Goal: Transaction & Acquisition: Purchase product/service

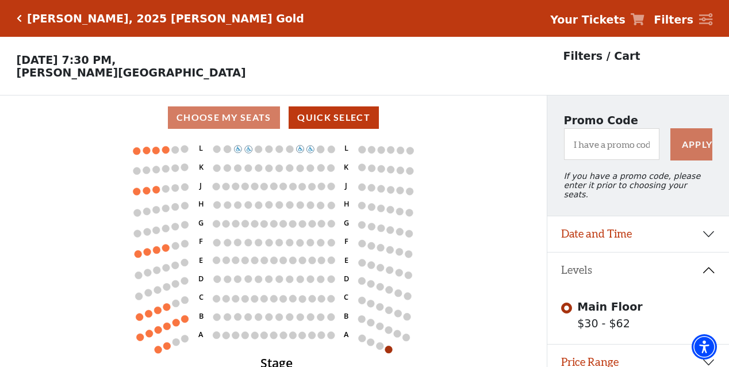
scroll to position [43, 0]
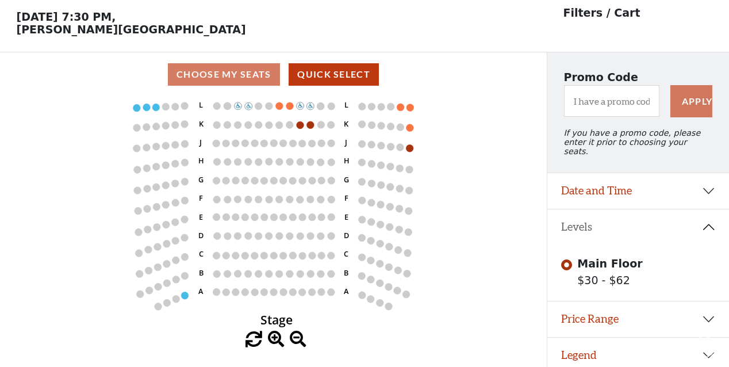
scroll to position [43, 0]
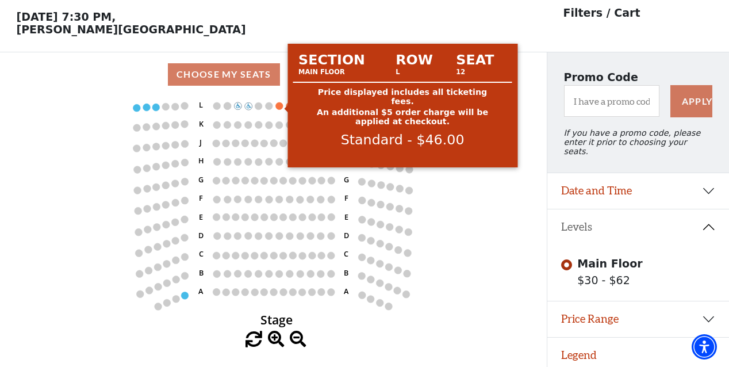
click at [279, 107] on circle at bounding box center [278, 105] width 7 height 7
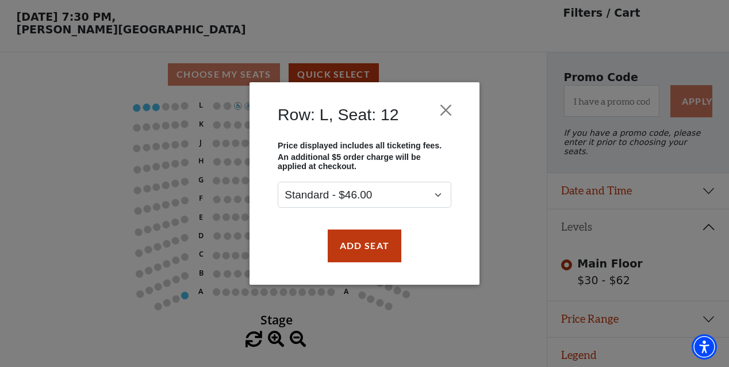
click at [513, 209] on div "Row: L, Seat: 12 Price displayed includes all ticketing fees. An additional $5 …" at bounding box center [364, 183] width 729 height 367
click at [613, 106] on div "Row: L, Seat: 12 Price displayed includes all ticketing fees. An additional $5 …" at bounding box center [364, 183] width 729 height 367
click at [443, 116] on button "Close" at bounding box center [446, 110] width 22 height 22
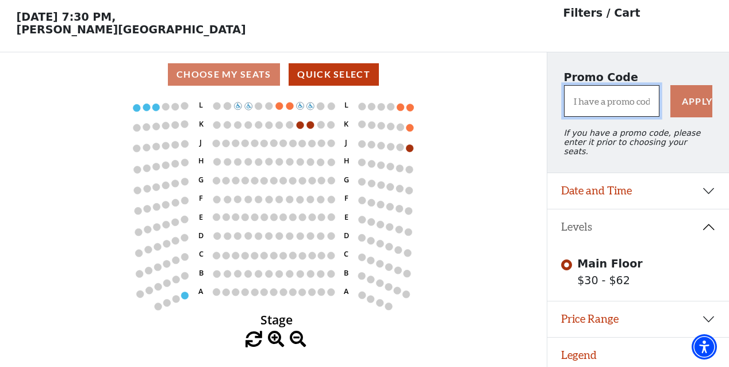
click at [615, 106] on input "I have a promo code" at bounding box center [611, 101] width 95 height 32
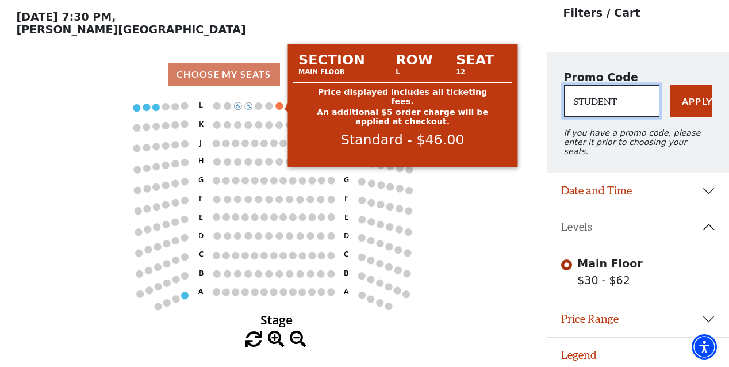
click at [281, 108] on circle at bounding box center [278, 105] width 7 height 7
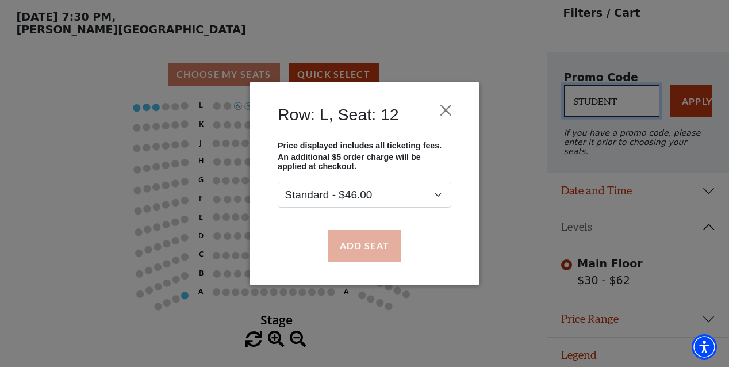
type input "STUDENT"
click at [362, 243] on button "Add Seat" at bounding box center [365, 245] width 74 height 32
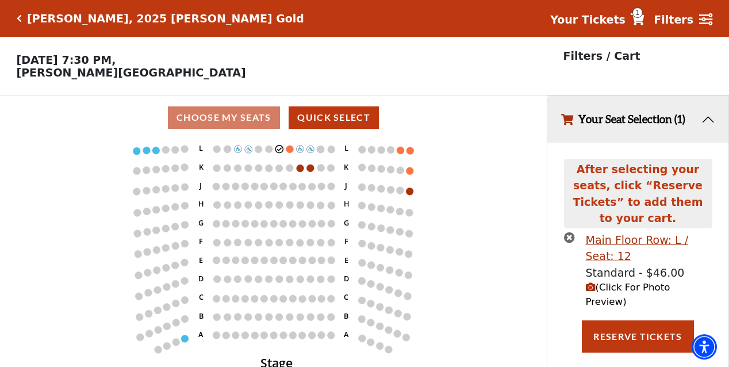
scroll to position [0, 0]
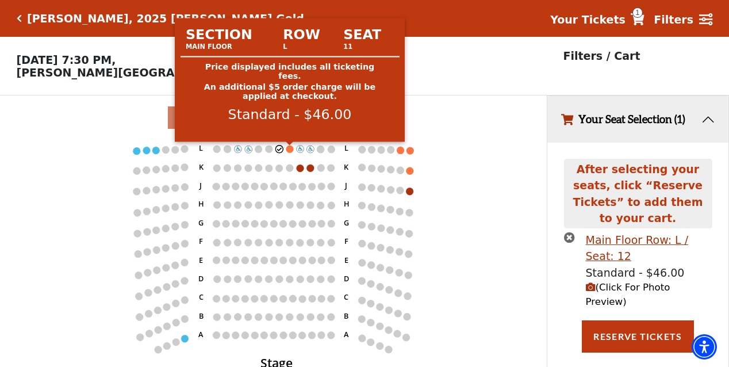
click at [289, 149] on circle at bounding box center [289, 148] width 7 height 7
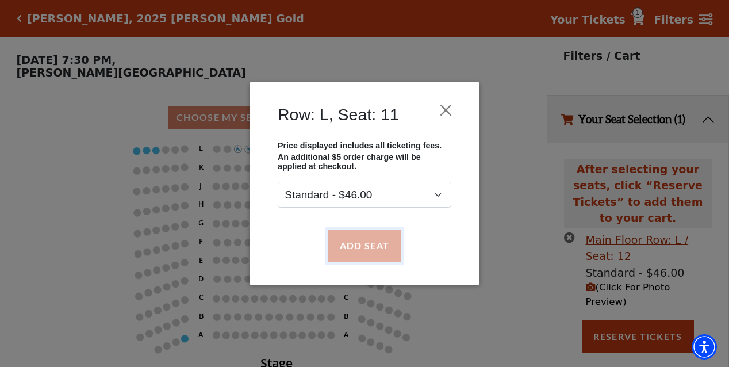
click at [379, 245] on button "Add Seat" at bounding box center [365, 245] width 74 height 32
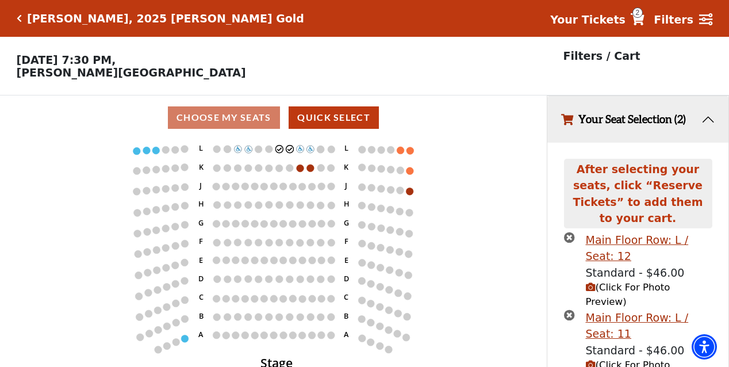
scroll to position [48, 0]
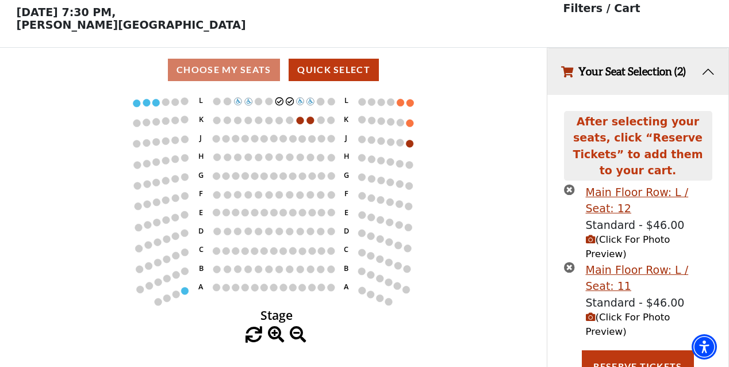
click at [703, 71] on button "Your Seat Selection (2)" at bounding box center [637, 71] width 181 height 47
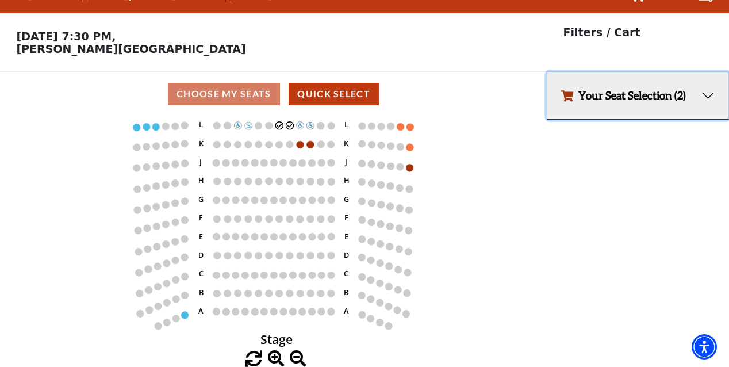
scroll to position [25, 0]
click at [714, 86] on button "Your Seat Selection (2)" at bounding box center [637, 95] width 181 height 47
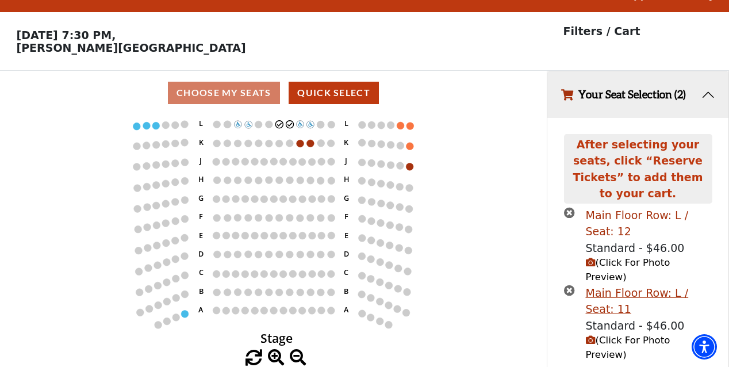
scroll to position [48, 0]
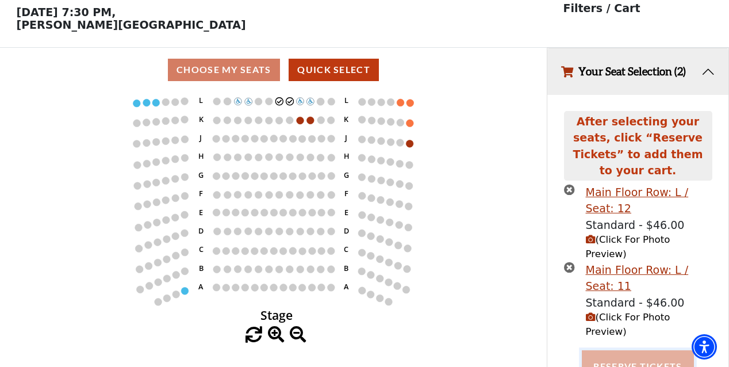
click at [633, 350] on button "Reserve Tickets" at bounding box center [638, 366] width 112 height 32
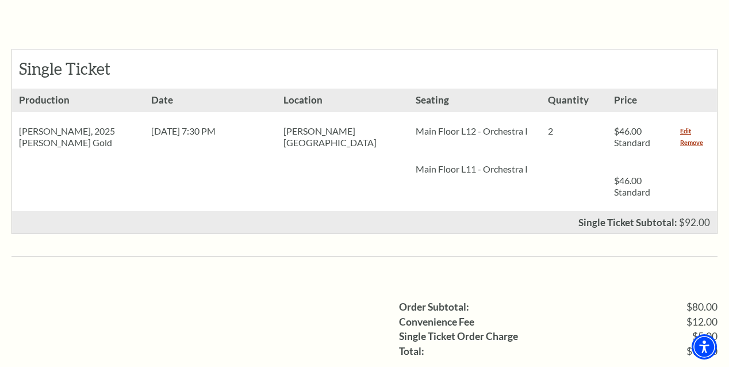
scroll to position [498, 0]
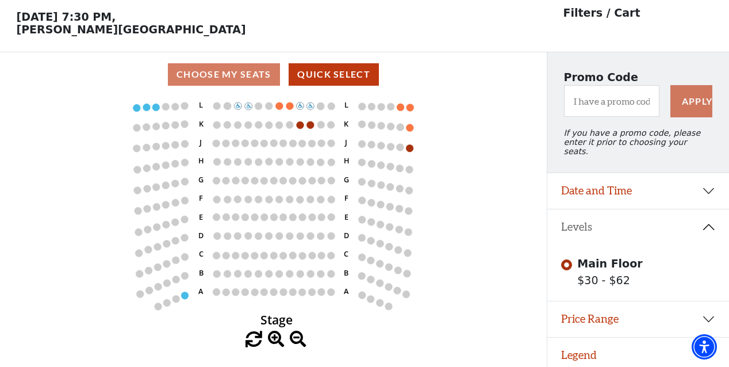
scroll to position [43, 0]
click at [611, 108] on input "I have a promo code" at bounding box center [611, 101] width 95 height 32
paste input "STUDENT"
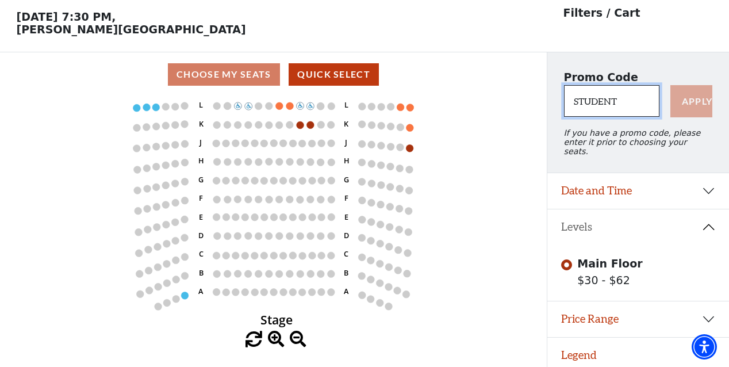
type input "STUDENT"
click at [698, 109] on button "Apply" at bounding box center [691, 101] width 43 height 32
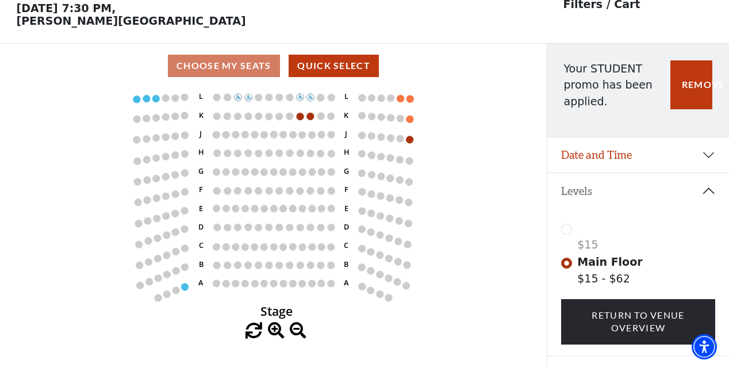
scroll to position [53, 0]
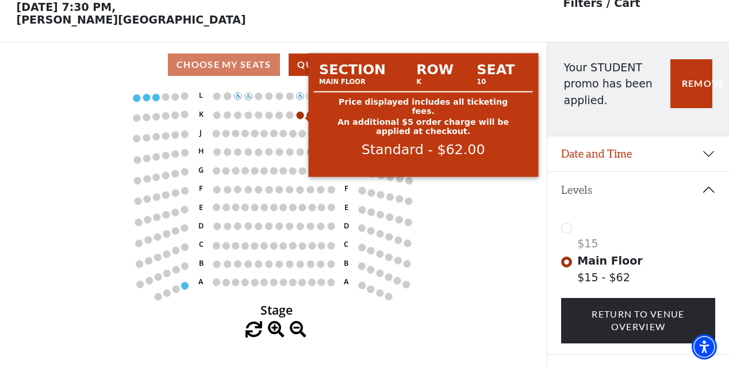
click at [300, 117] on circle at bounding box center [300, 115] width 7 height 7
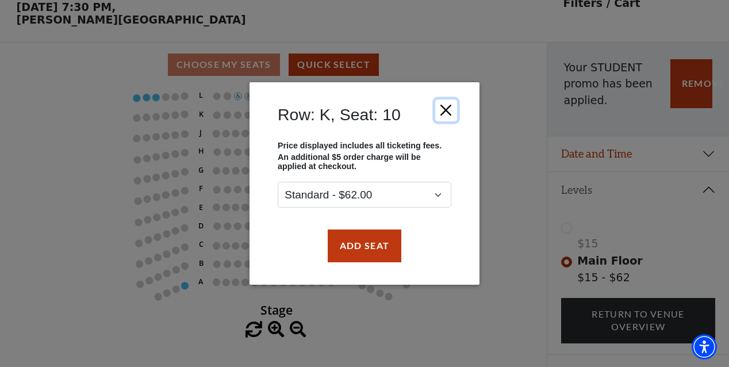
click at [452, 112] on button "Close" at bounding box center [446, 110] width 22 height 22
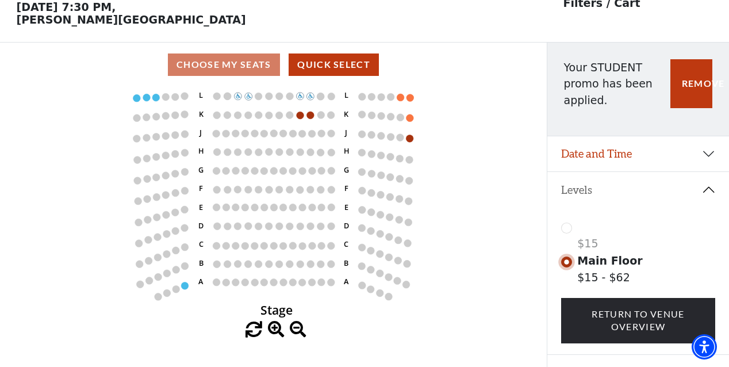
click at [567, 264] on input "Main Floor$15 - $62\a" at bounding box center [566, 261] width 11 height 11
click at [565, 230] on div "$15" at bounding box center [638, 234] width 155 height 33
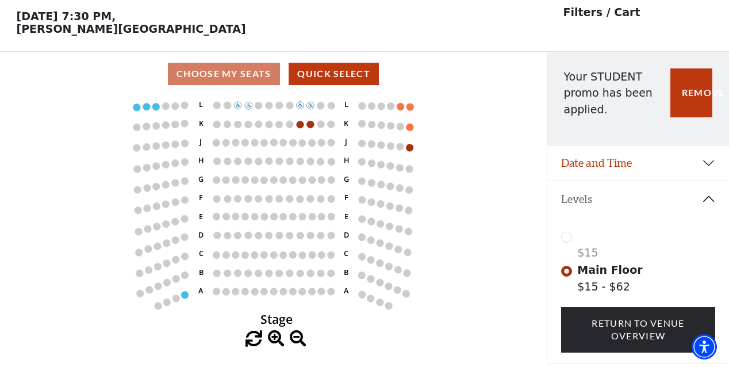
scroll to position [0, 0]
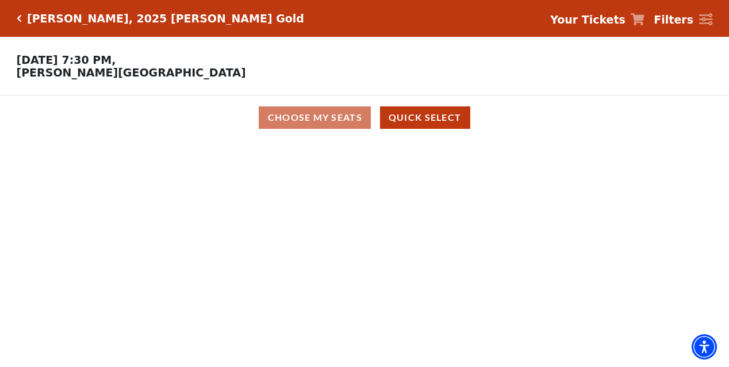
click at [515, 164] on body "Skip to main content Enable accessibility for low vision Open the accessibility…" at bounding box center [364, 183] width 729 height 367
click at [329, 124] on div "Choose My Seats Quick Select" at bounding box center [364, 117] width 547 height 22
click at [325, 124] on div "Choose My Seats Quick Select" at bounding box center [364, 117] width 547 height 22
click at [435, 117] on button "Quick Select" at bounding box center [425, 117] width 90 height 22
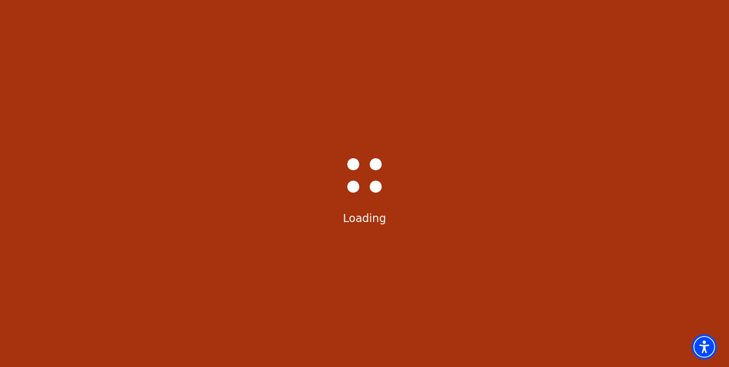
select select "6501"
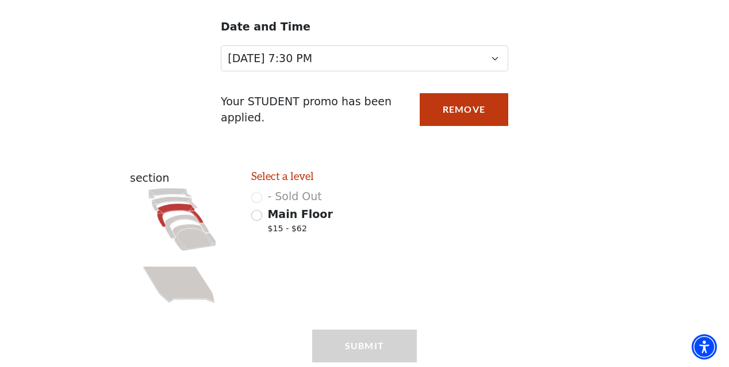
scroll to position [135, 0]
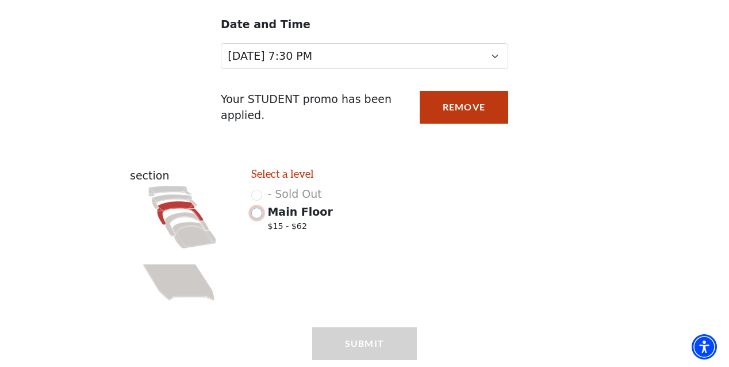
click at [258, 216] on input "Main Floor $15 - $62" at bounding box center [256, 213] width 11 height 11
radio input "true"
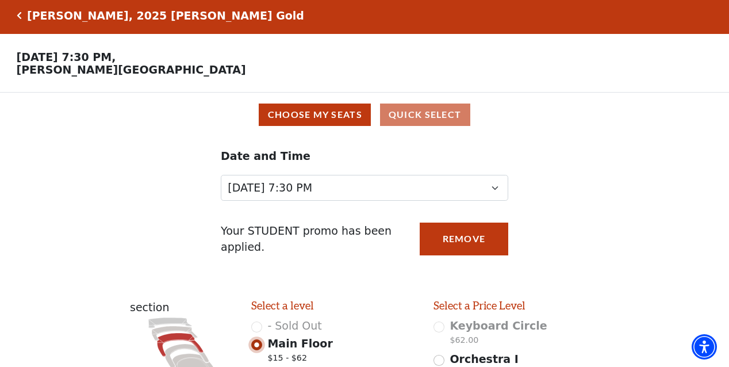
scroll to position [0, 0]
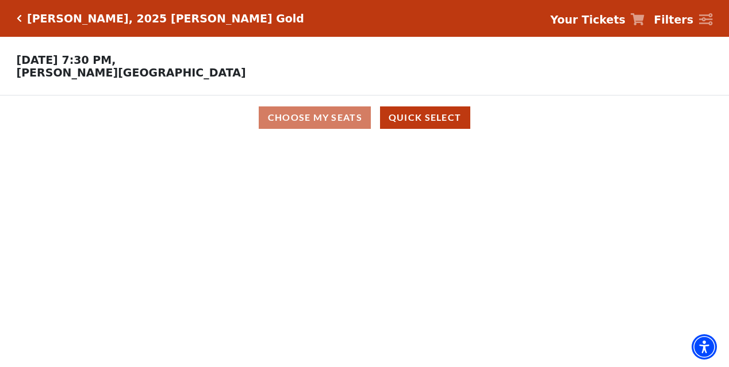
click at [306, 121] on div "Choose My Seats Quick Select" at bounding box center [364, 117] width 547 height 22
click at [697, 21] on link "Filters" at bounding box center [683, 19] width 59 height 17
click at [448, 126] on button "Quick Select" at bounding box center [425, 117] width 90 height 22
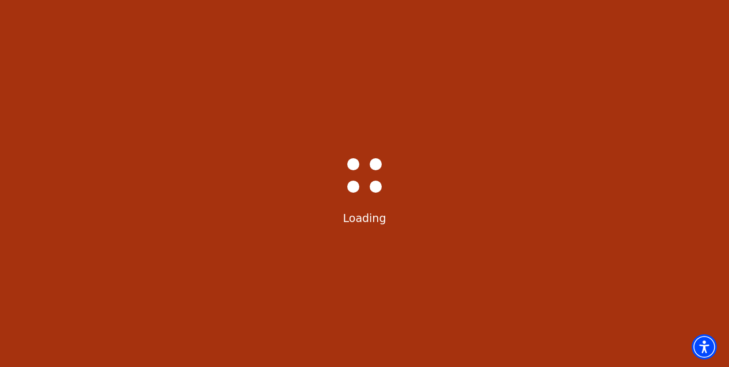
select select "6501"
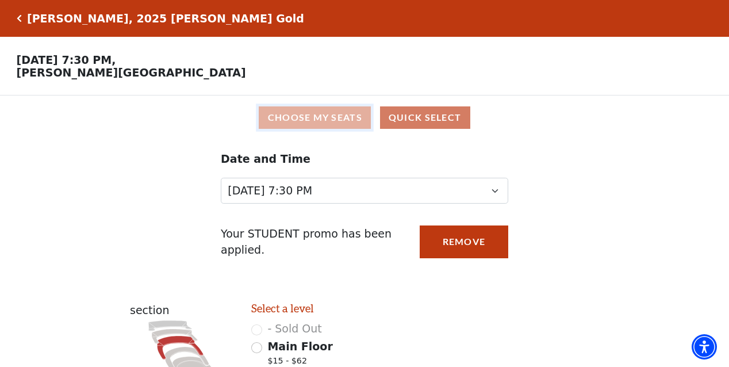
click at [335, 121] on button "Choose My Seats" at bounding box center [315, 117] width 112 height 22
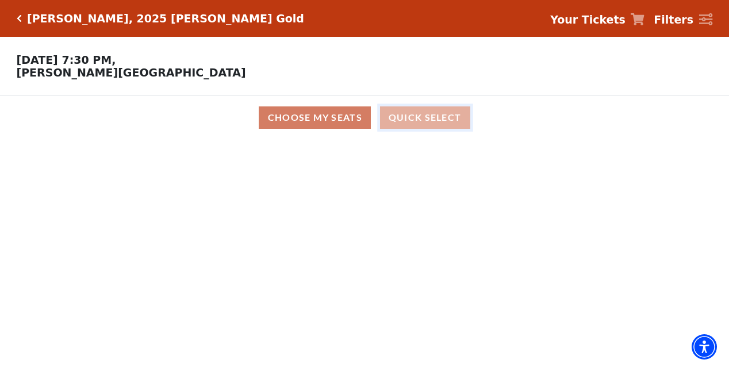
click at [437, 120] on button "Quick Select" at bounding box center [425, 117] width 90 height 22
select select "6501"
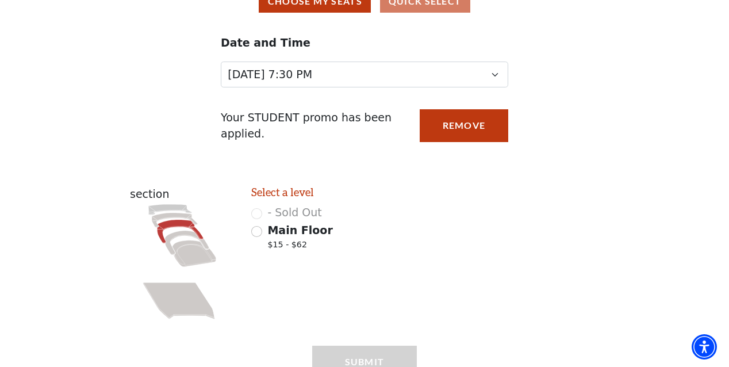
scroll to position [122, 0]
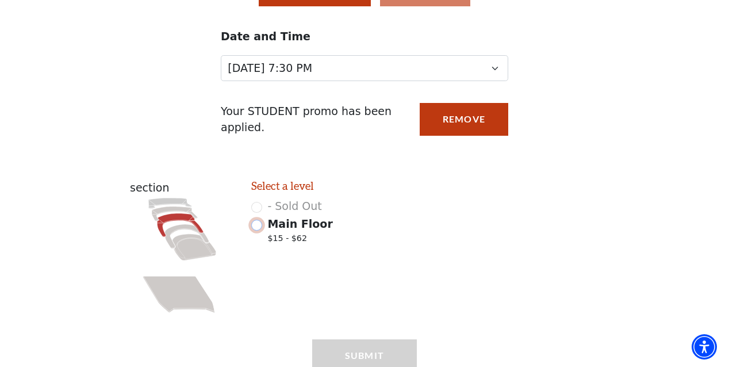
click at [259, 225] on input "Main Floor $15 - $62" at bounding box center [256, 225] width 11 height 11
radio input "true"
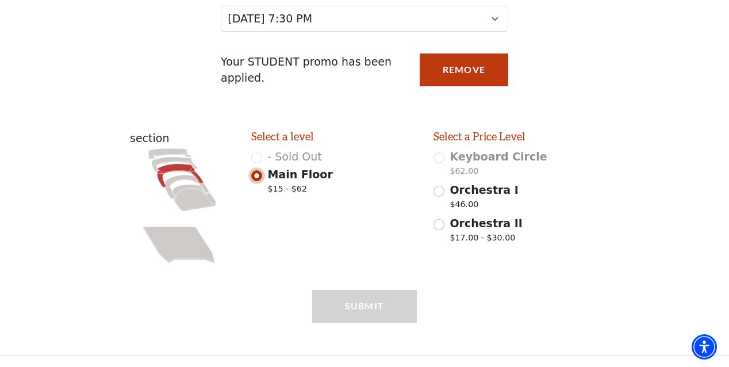
scroll to position [173, 0]
click at [439, 222] on input "Orchestra II $17.00 - $30.00" at bounding box center [438, 224] width 11 height 11
radio input "true"
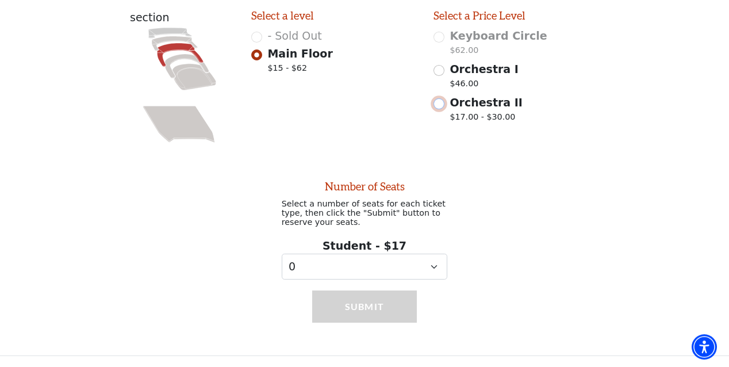
scroll to position [297, 0]
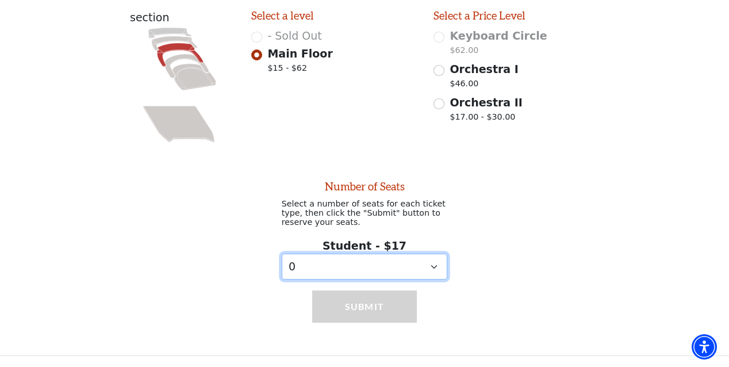
click at [282, 254] on select "0 1 2 3 4 5 6 7 8 9" at bounding box center [365, 267] width 166 height 26
select select "2"
click option "2" at bounding box center [0, 0] width 0 height 0
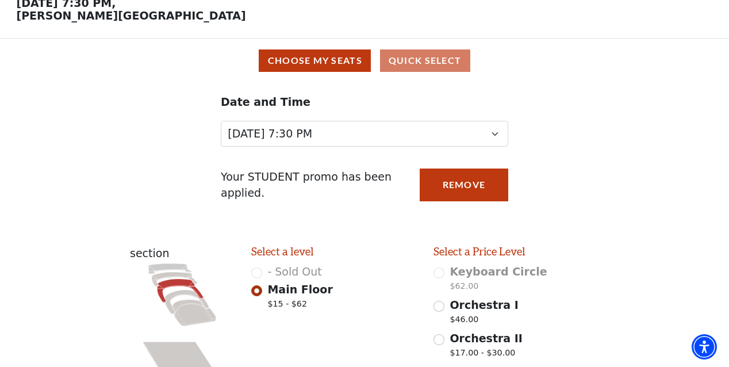
scroll to position [0, 0]
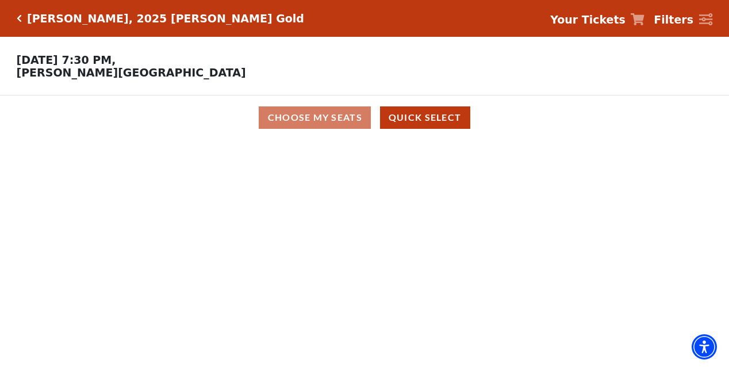
click at [609, 20] on strong "Your Tickets" at bounding box center [587, 19] width 75 height 13
click at [604, 23] on strong "Your Tickets" at bounding box center [587, 19] width 75 height 13
click at [435, 123] on button "Quick Select" at bounding box center [425, 117] width 90 height 22
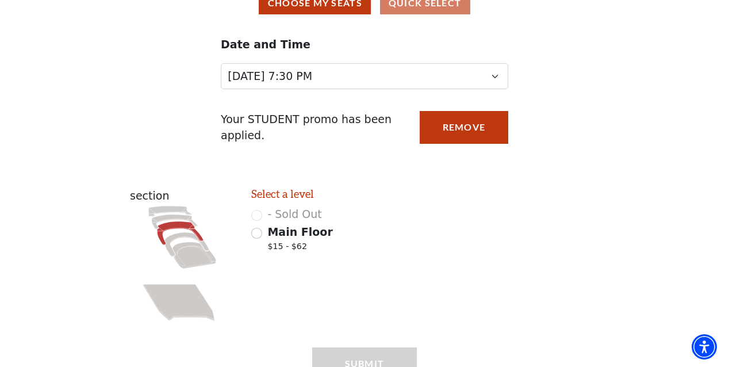
scroll to position [173, 0]
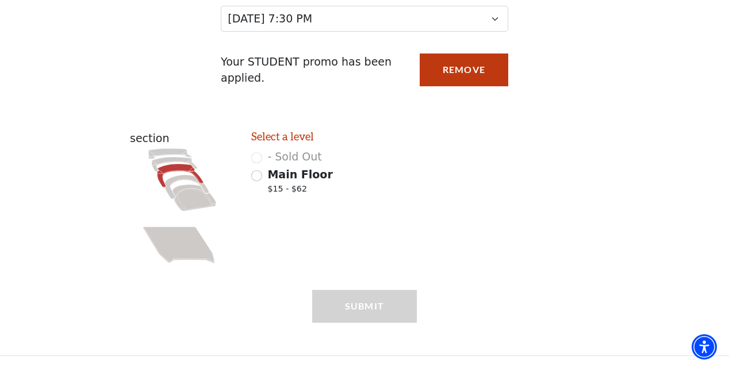
click at [180, 246] on icon at bounding box center [179, 245] width 72 height 37
radio input "true"
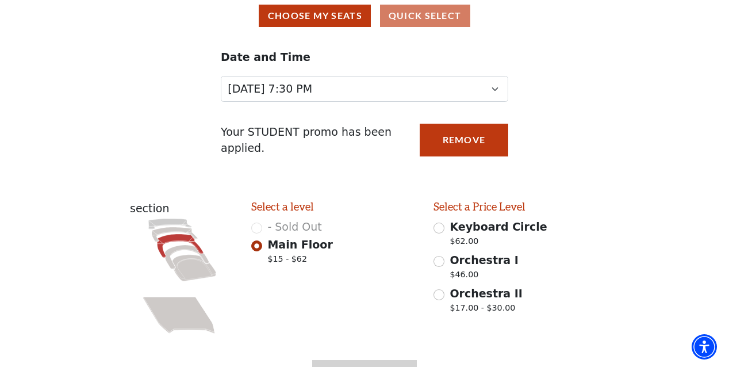
scroll to position [63, 0]
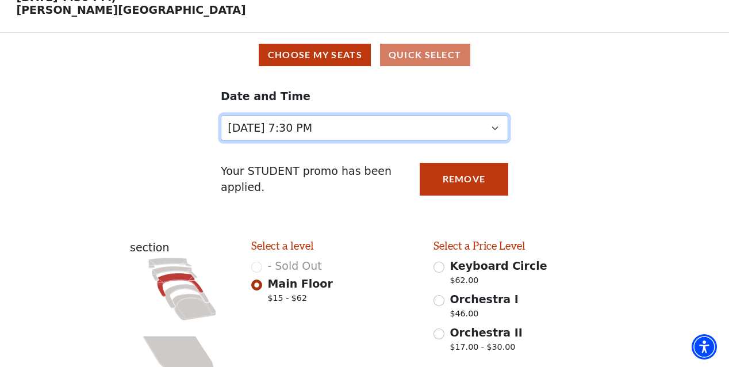
click option "[DATE] 7:30 PM" at bounding box center [0, 0] width 0 height 0
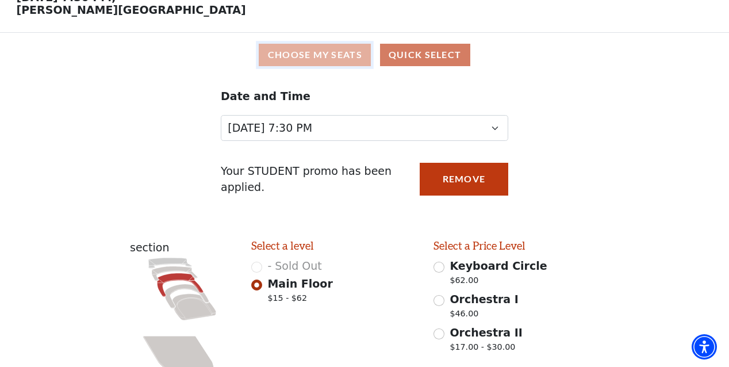
click at [317, 60] on button "Choose My Seats" at bounding box center [315, 55] width 112 height 22
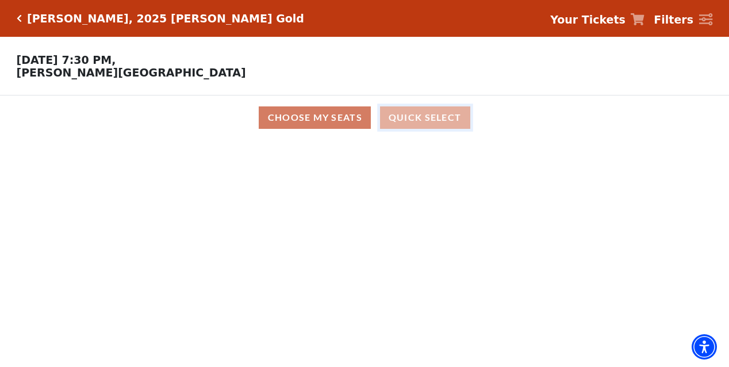
click at [417, 122] on button "Quick Select" at bounding box center [425, 117] width 90 height 22
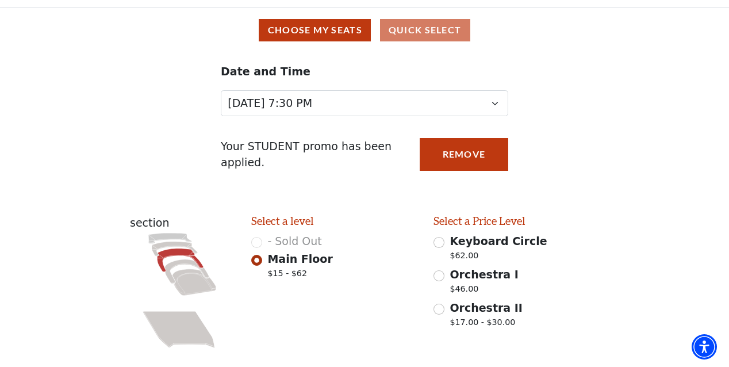
scroll to position [79, 0]
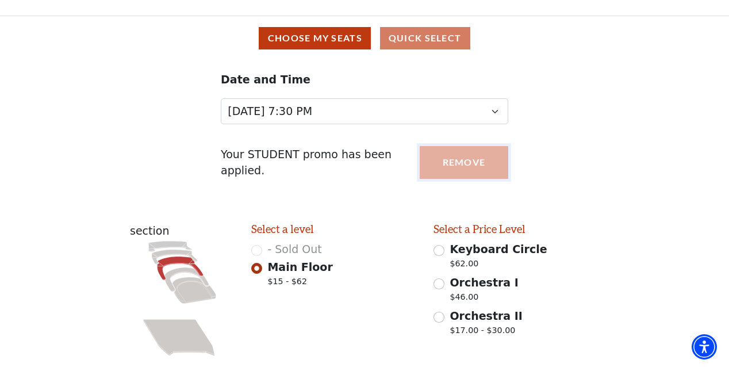
click at [451, 164] on button "Remove" at bounding box center [464, 162] width 89 height 33
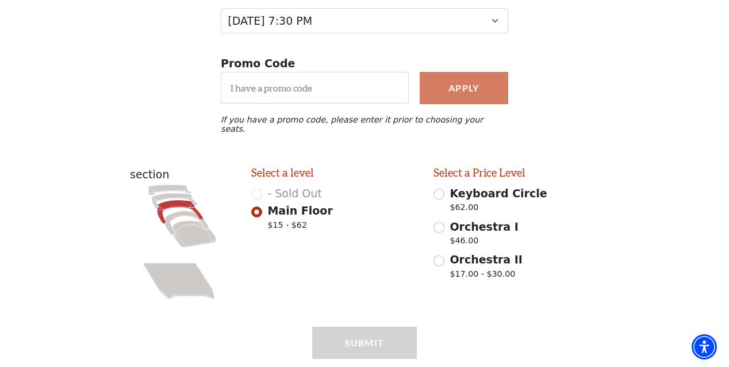
scroll to position [192, 0]
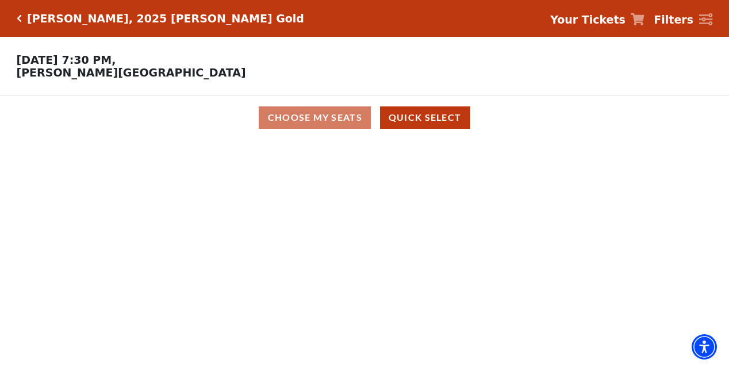
click at [69, 57] on p "[DATE] 7:30 PM, [PERSON_NAME][GEOGRAPHIC_DATA]" at bounding box center [273, 65] width 547 height 25
click at [124, 78] on p "[DATE] 7:30 PM, [PERSON_NAME][GEOGRAPHIC_DATA]" at bounding box center [273, 65] width 547 height 25
click at [338, 125] on div "Choose My Seats Quick Select" at bounding box center [364, 117] width 547 height 22
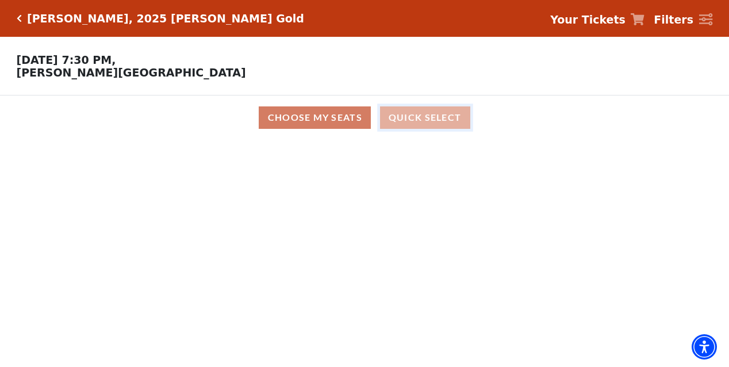
click at [448, 123] on button "Quick Select" at bounding box center [425, 117] width 90 height 22
